Goal: Information Seeking & Learning: Learn about a topic

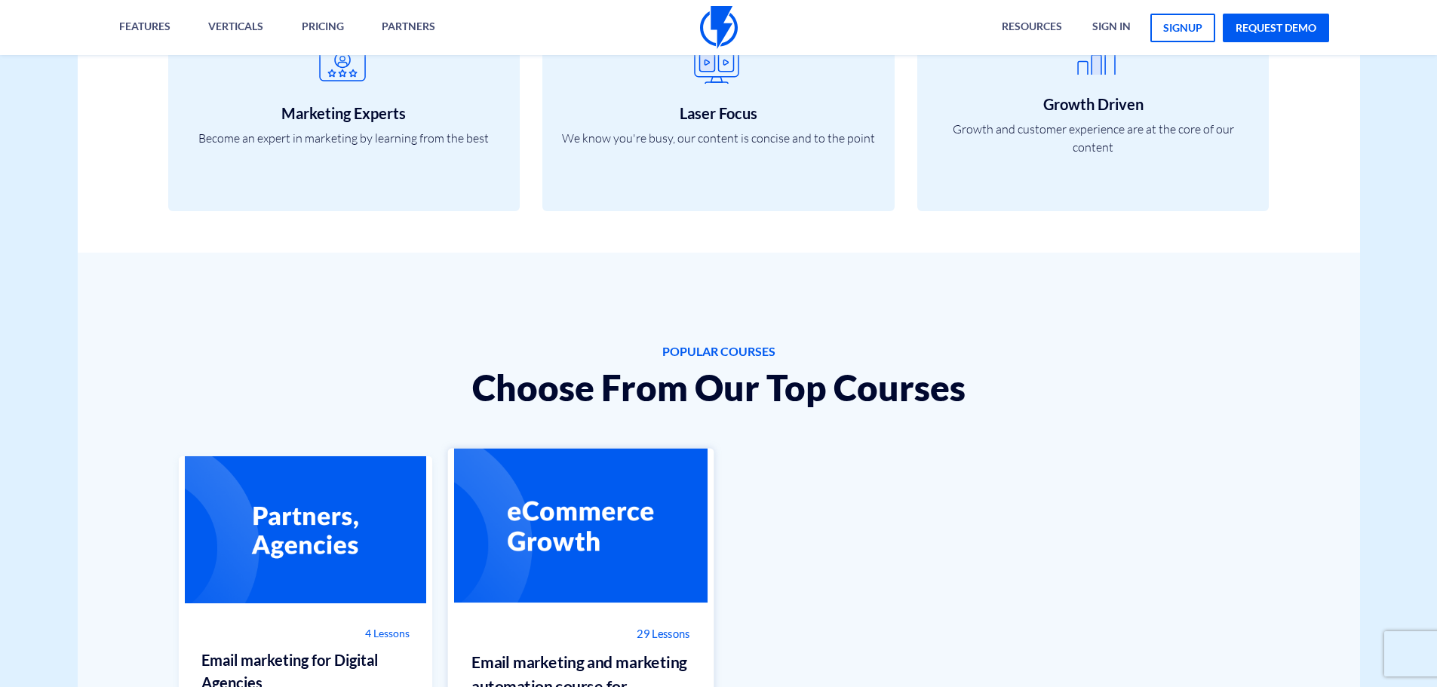
scroll to position [981, 0]
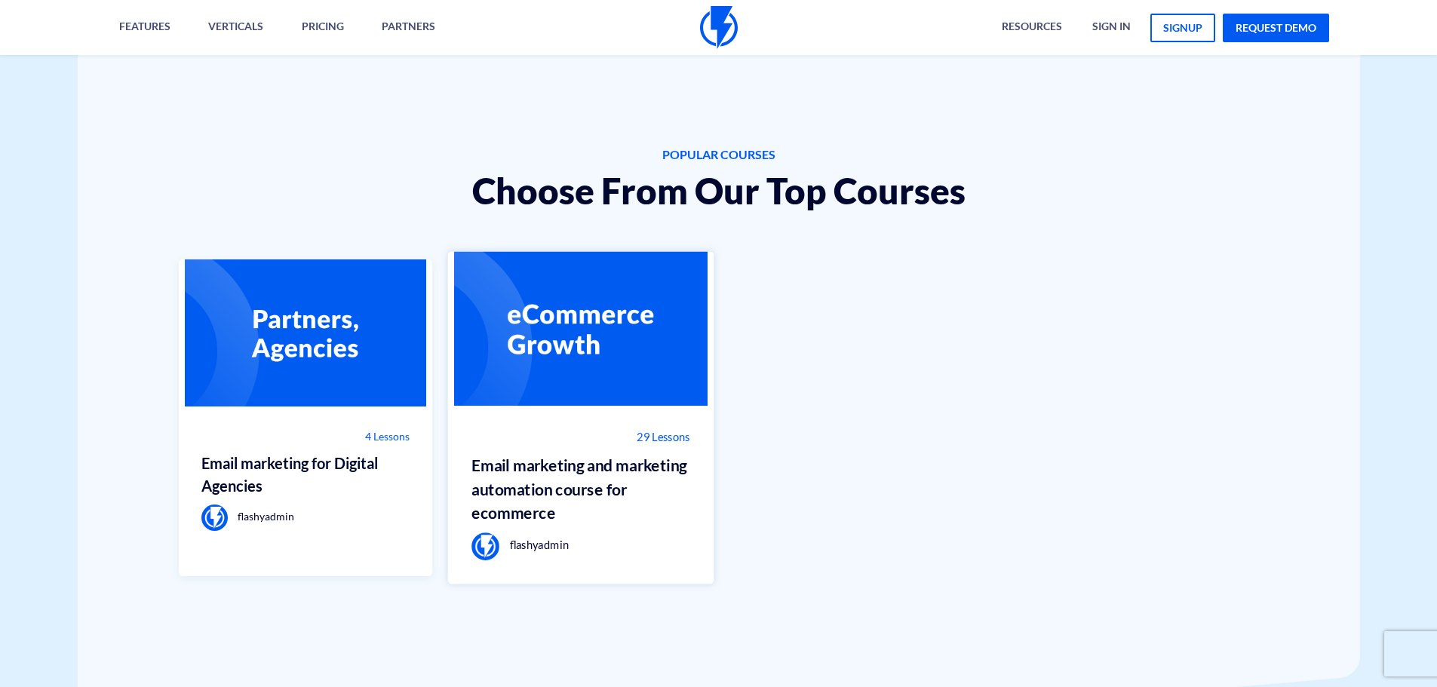
click at [507, 367] on img at bounding box center [581, 329] width 266 height 155
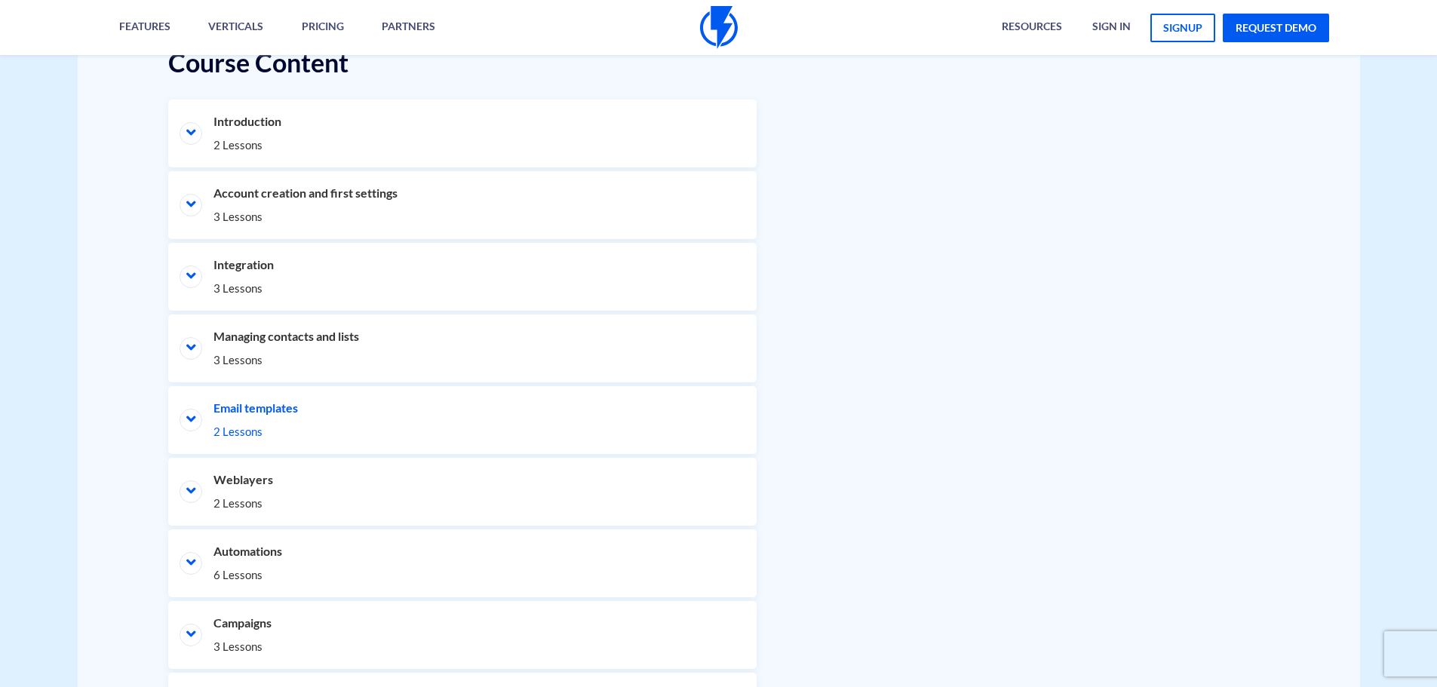
scroll to position [754, 0]
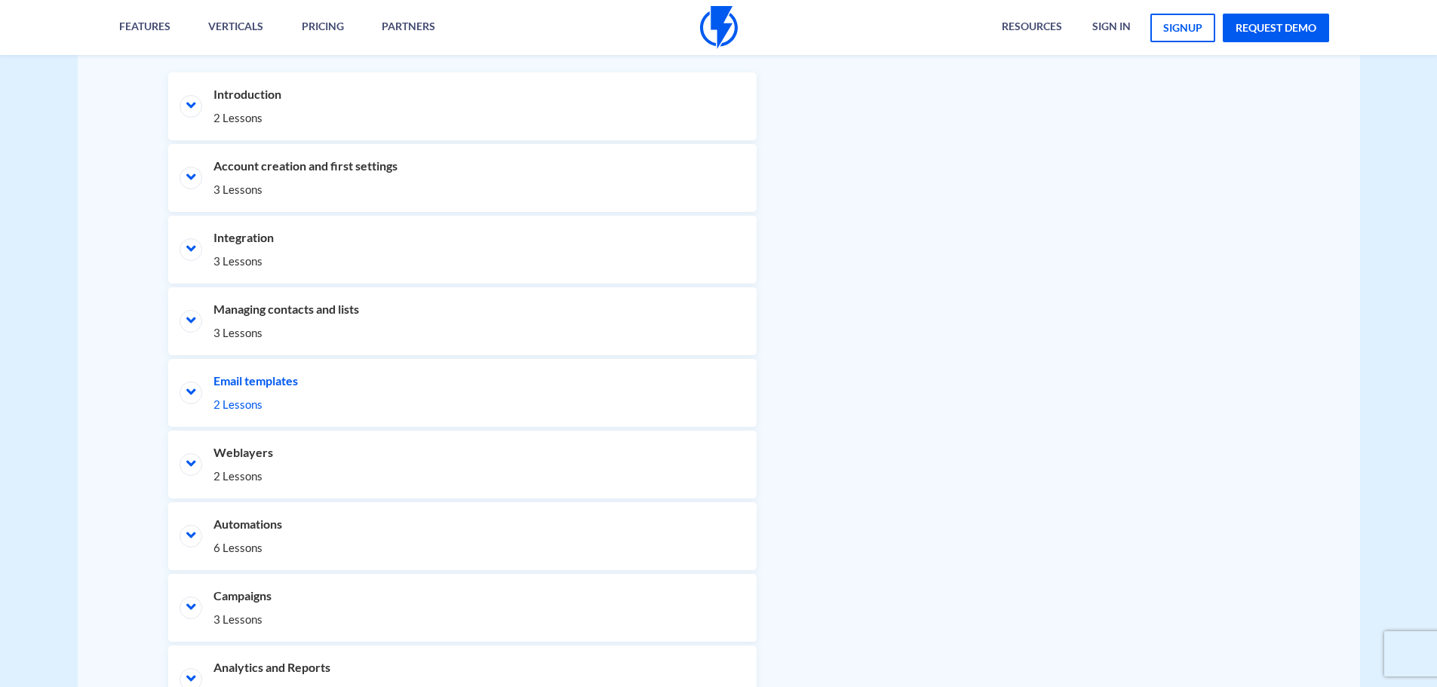
click at [195, 395] on li "Email templates 2 Lessons" at bounding box center [462, 393] width 588 height 68
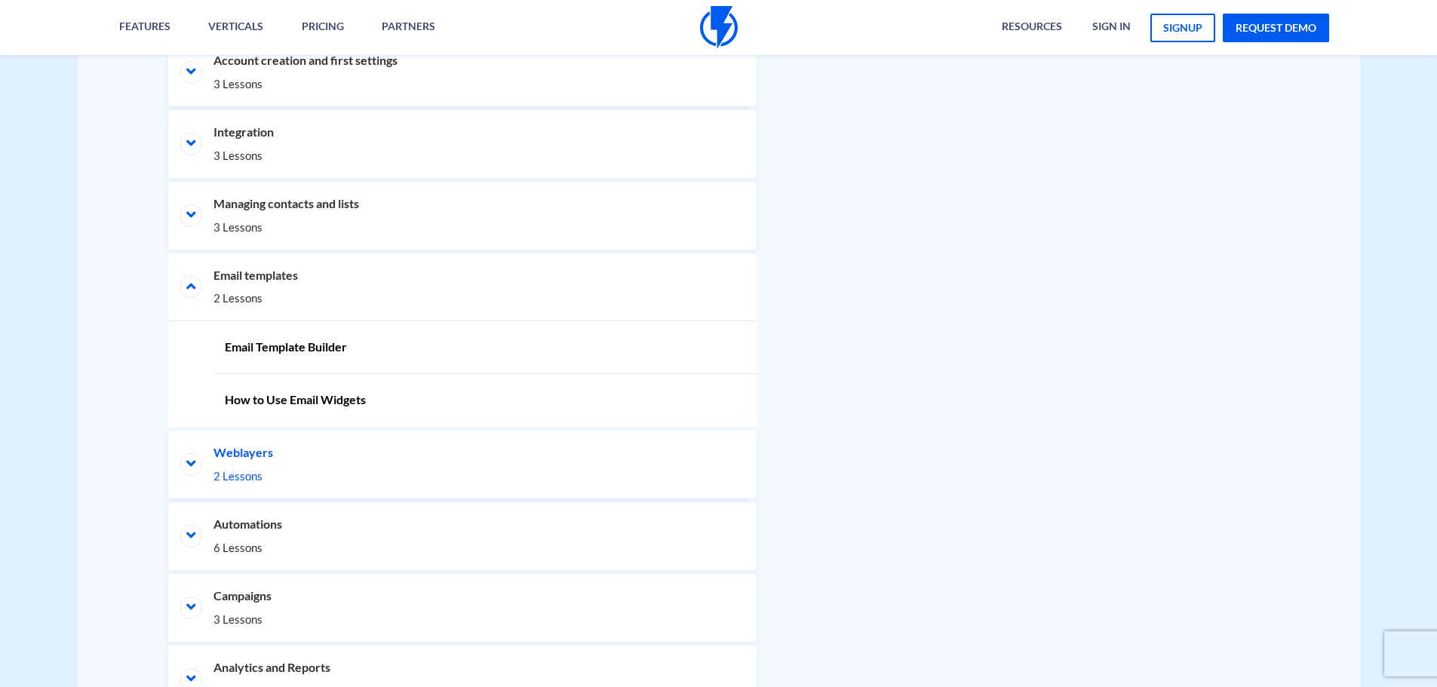
click at [193, 450] on li "Weblayers 2 Lessons" at bounding box center [462, 465] width 588 height 68
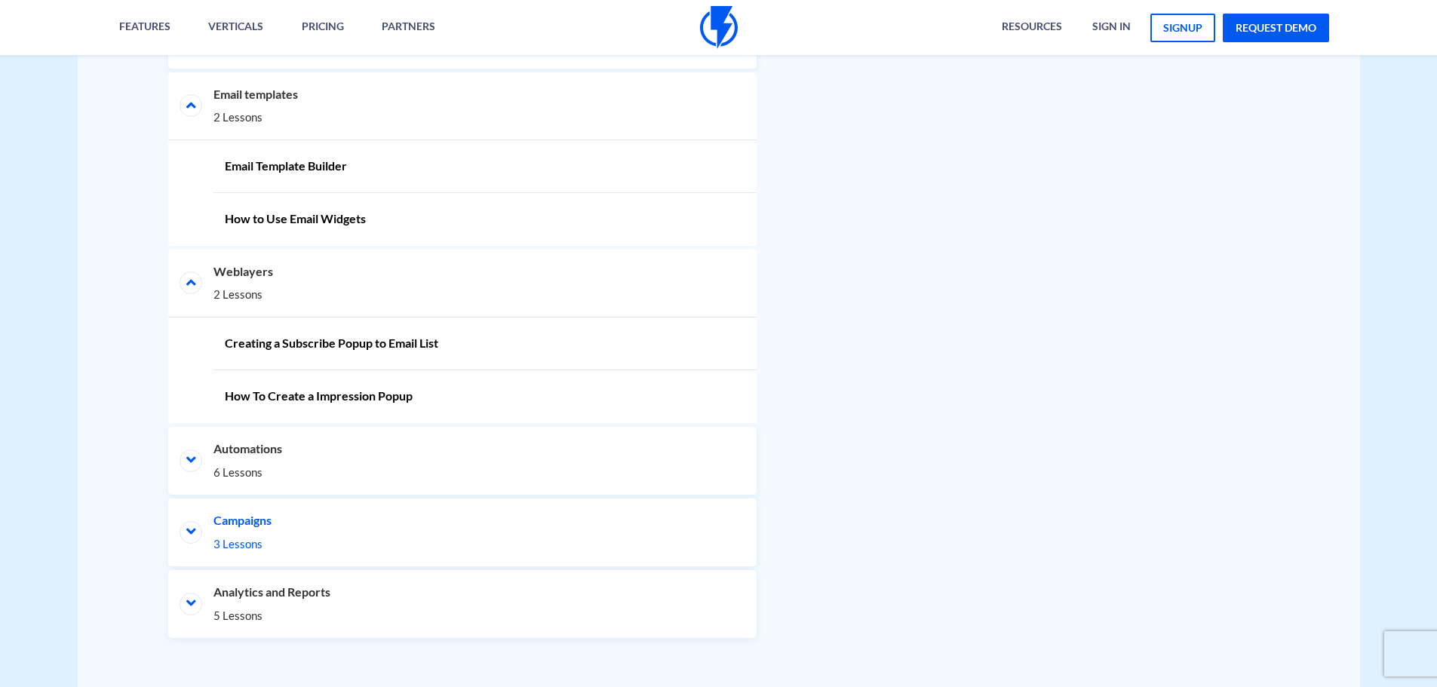
click at [192, 530] on li "Campaigns 3 Lessons" at bounding box center [462, 533] width 588 height 68
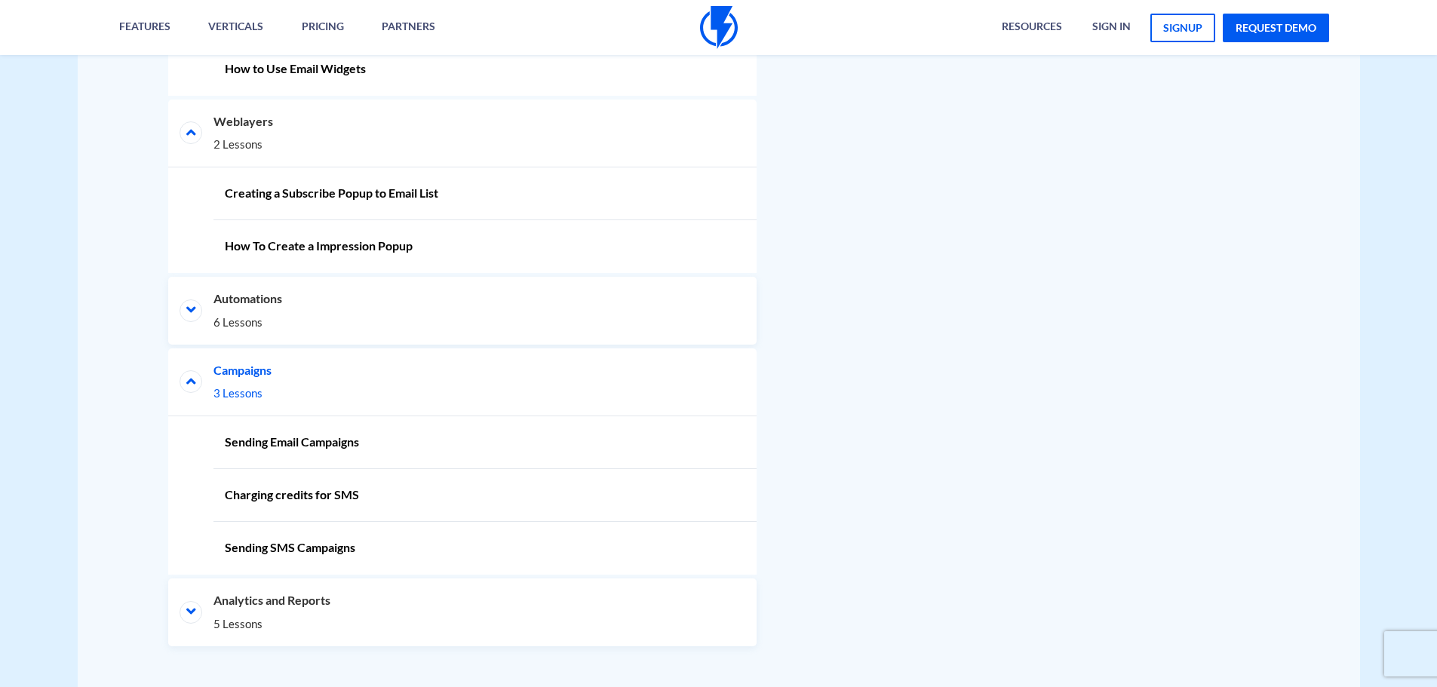
scroll to position [1199, 0]
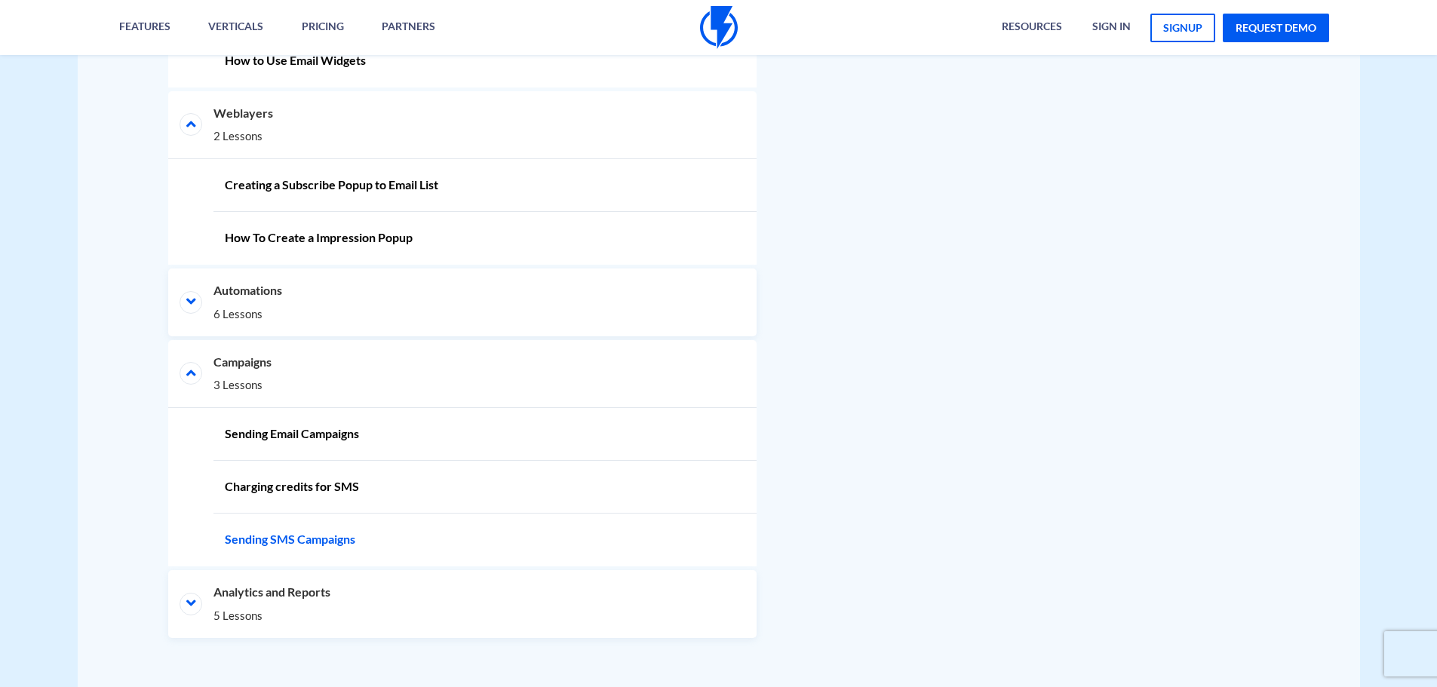
click at [392, 532] on link "Sending SMS Campaigns" at bounding box center [484, 540] width 543 height 53
